Goal: Navigation & Orientation: Go to known website

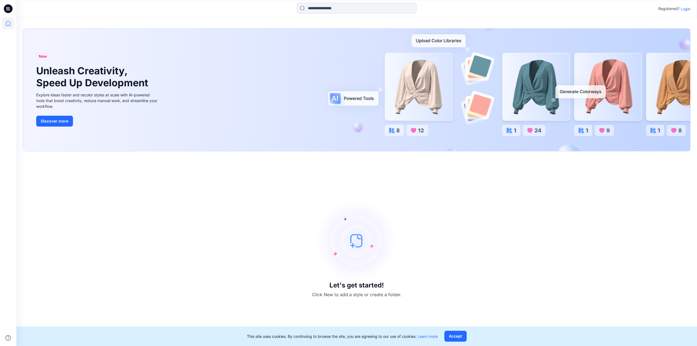
click at [6, 7] on icon at bounding box center [8, 8] width 9 height 9
click at [9, 10] on icon at bounding box center [9, 10] width 2 height 0
click at [9, 23] on icon at bounding box center [8, 23] width 12 height 12
click at [10, 5] on icon at bounding box center [8, 8] width 9 height 9
